Goal: Information Seeking & Learning: Learn about a topic

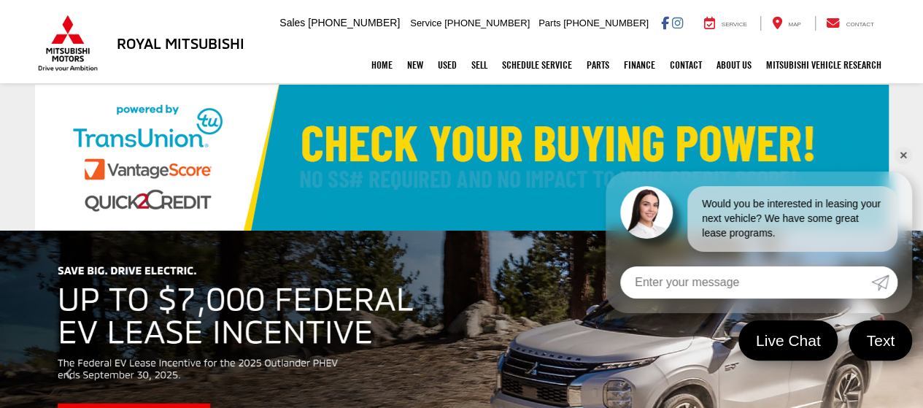
click at [904, 154] on link "✕" at bounding box center [903, 156] width 18 height 18
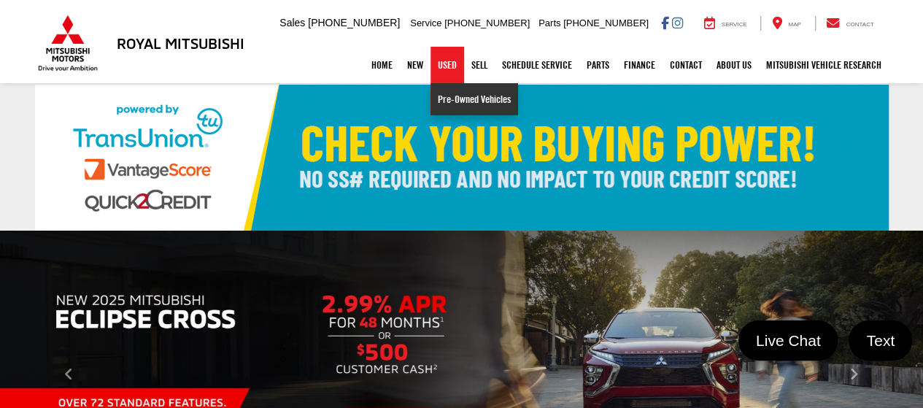
click at [441, 106] on link "Pre-Owned Vehicles" at bounding box center [474, 99] width 88 height 32
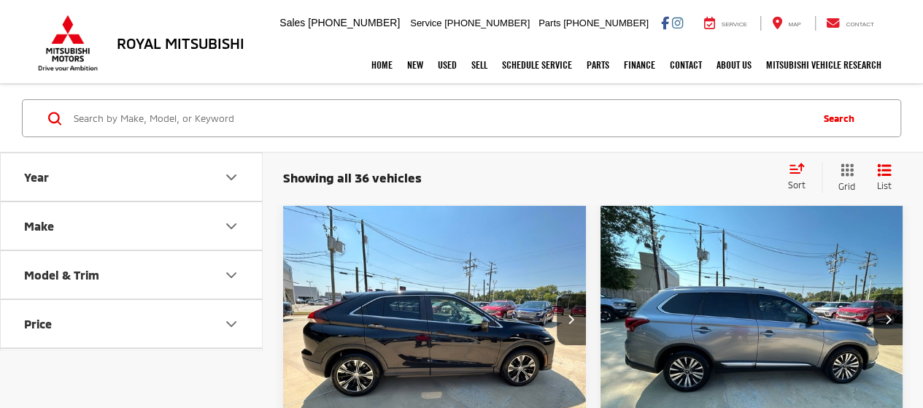
click at [244, 174] on button "Year" at bounding box center [132, 176] width 263 height 47
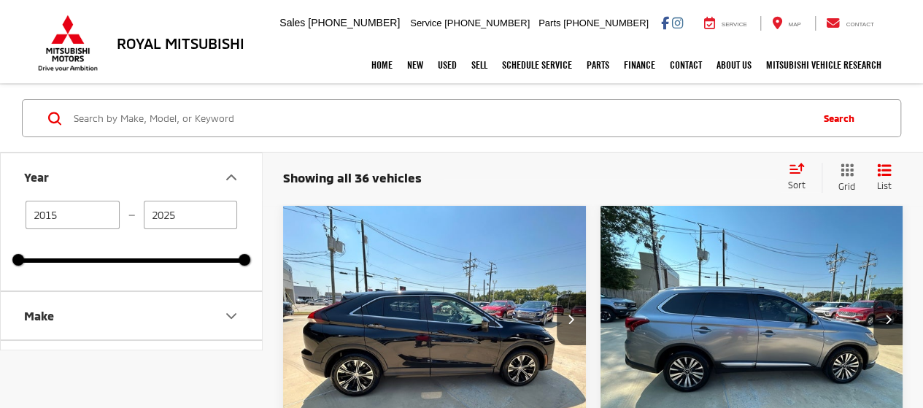
click at [244, 174] on button "Year" at bounding box center [132, 176] width 263 height 47
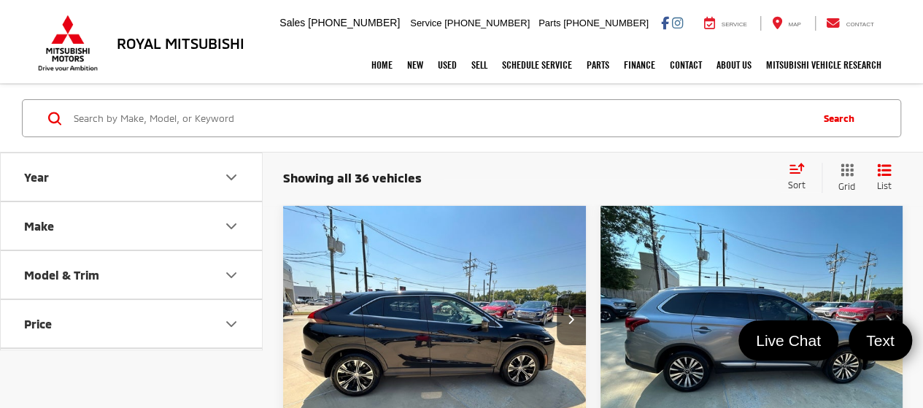
click at [228, 230] on icon "Make" at bounding box center [231, 226] width 18 height 18
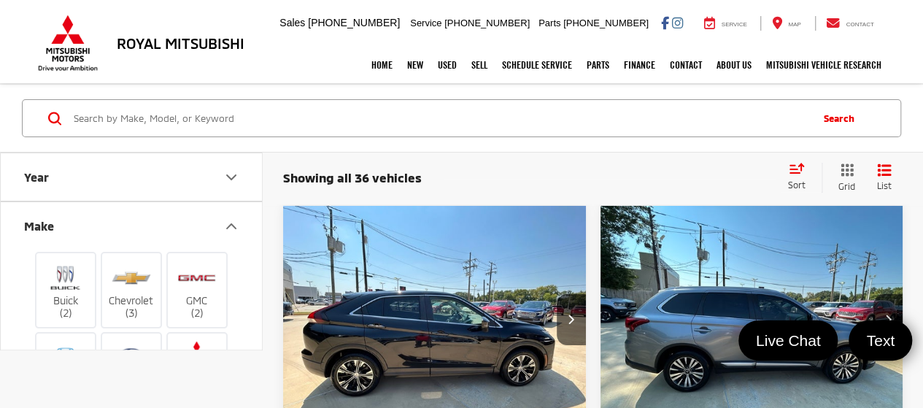
click at [567, 166] on div "Showing all 36 vehicles Clear All + 0 test Sort Price: High to Low Price: Low t…" at bounding box center [592, 178] width 619 height 30
click at [233, 221] on icon "Make" at bounding box center [231, 226] width 18 height 18
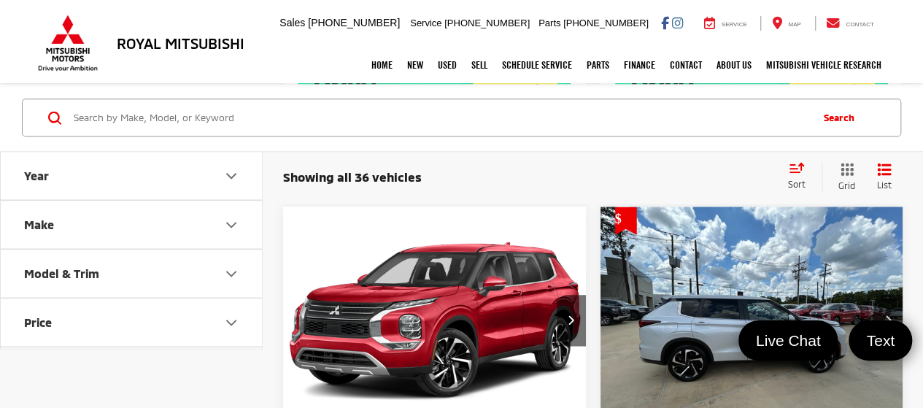
scroll to position [729, 0]
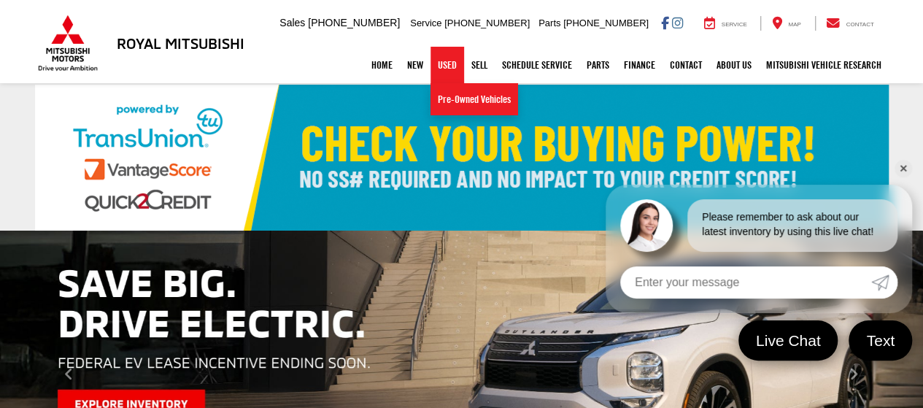
click at [446, 68] on link "Used" at bounding box center [447, 65] width 34 height 36
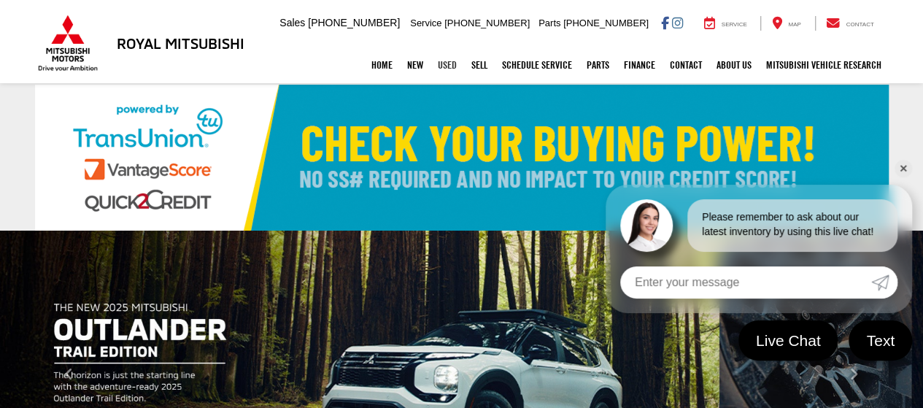
click at [446, 68] on link "Used" at bounding box center [447, 65] width 34 height 36
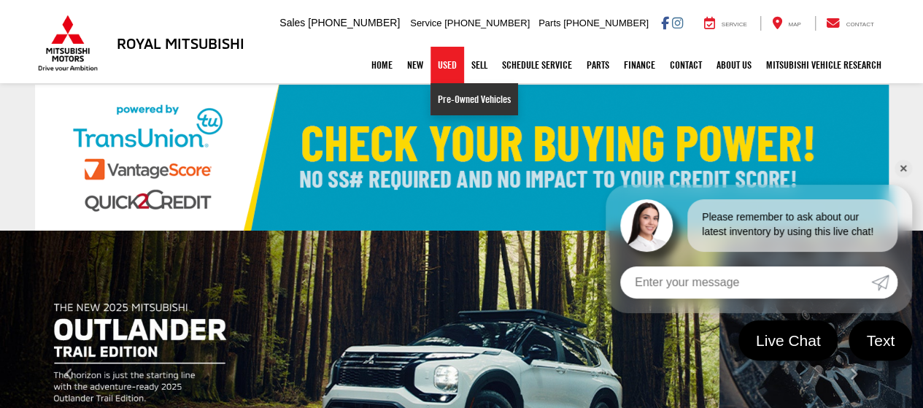
click at [449, 93] on link "Pre-Owned Vehicles" at bounding box center [474, 99] width 88 height 32
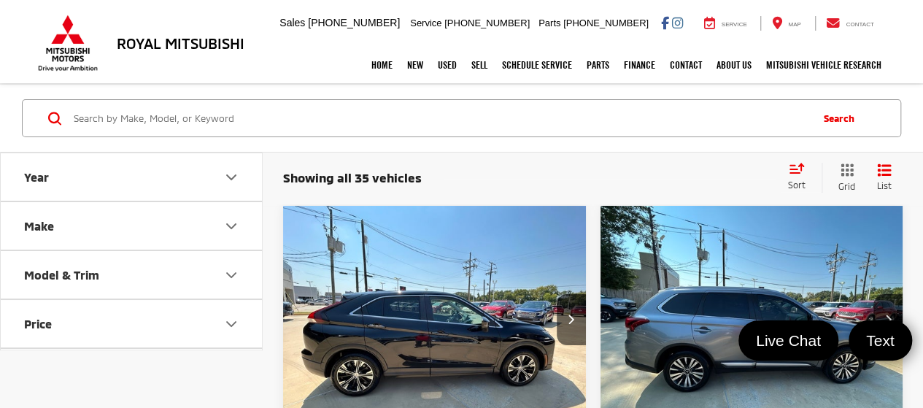
click at [225, 217] on icon "Make" at bounding box center [231, 226] width 18 height 18
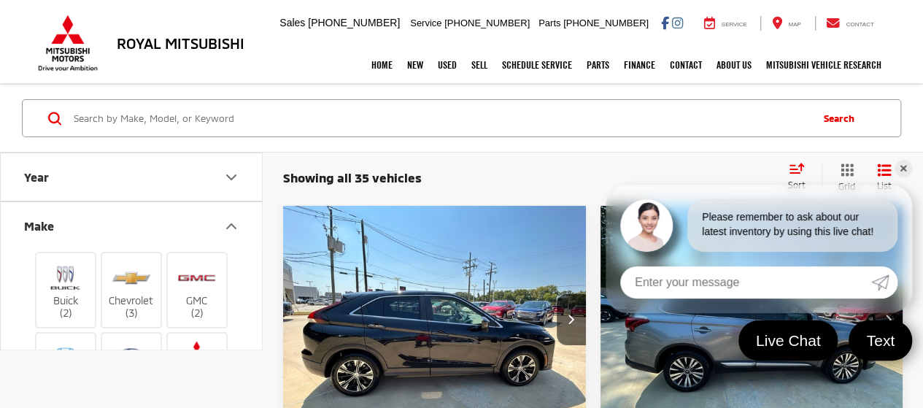
click at [901, 173] on link "✕" at bounding box center [903, 169] width 18 height 18
